Goal: Information Seeking & Learning: Check status

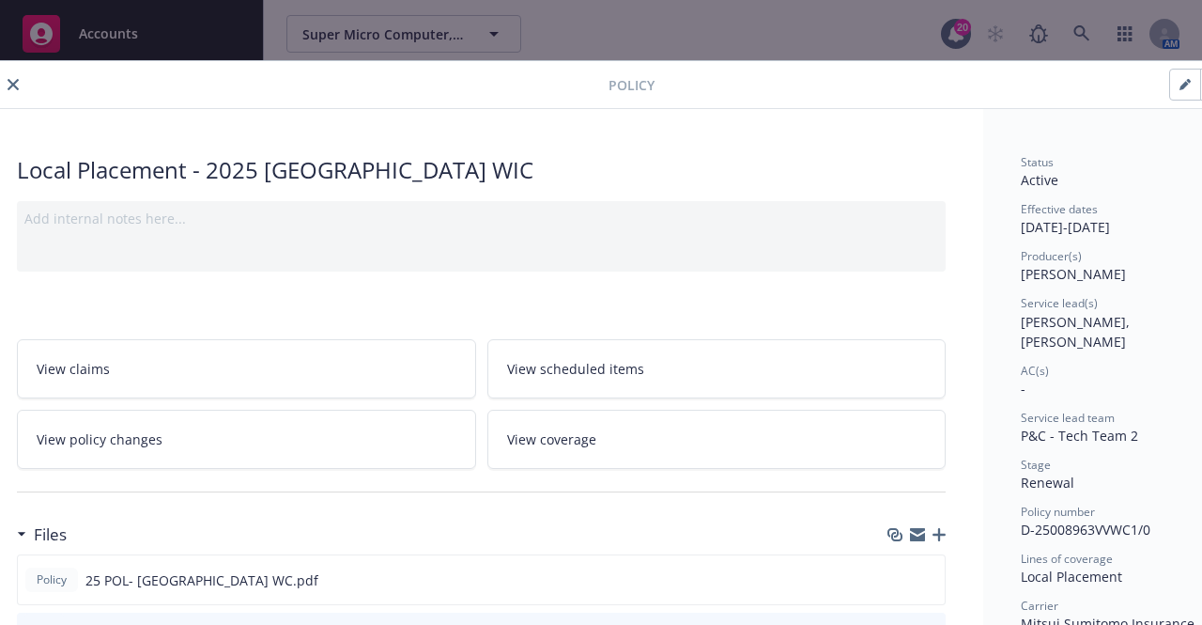
scroll to position [0, 23]
click at [15, 86] on icon "close" at bounding box center [11, 84] width 11 height 11
